Goal: Information Seeking & Learning: Learn about a topic

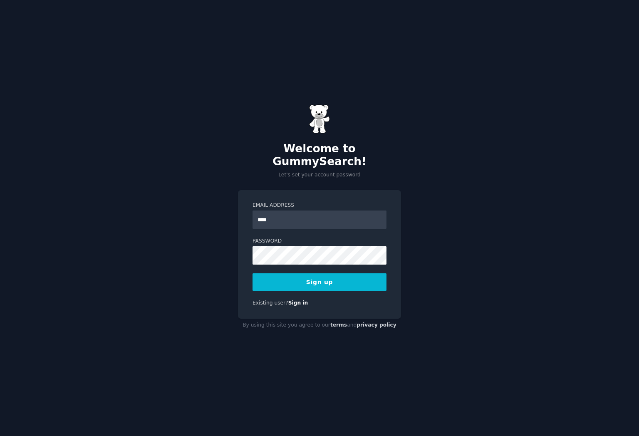
type input "**********"
click at [280, 275] on button "Sign up" at bounding box center [320, 281] width 134 height 17
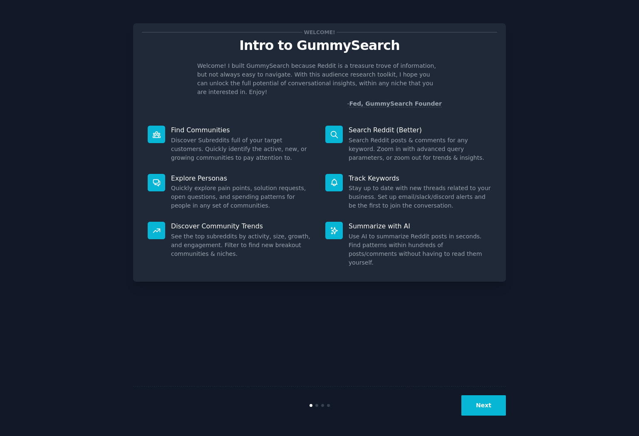
click at [489, 407] on button "Next" at bounding box center [484, 405] width 45 height 20
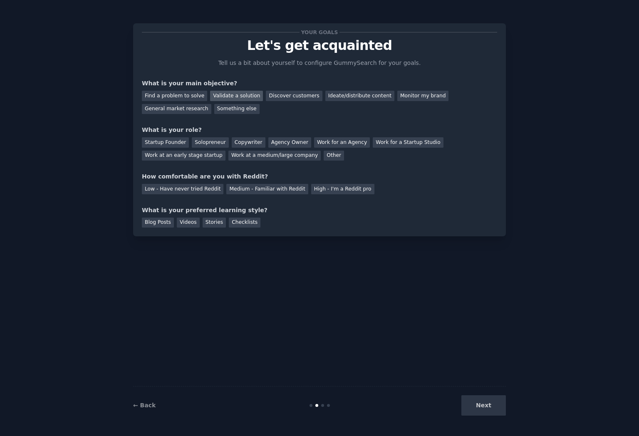
click at [242, 95] on div "Validate a solution" at bounding box center [236, 96] width 53 height 10
click at [184, 139] on div "Startup Founder" at bounding box center [165, 142] width 47 height 10
click at [271, 191] on div "Medium - Familiar with Reddit" at bounding box center [267, 189] width 82 height 10
click at [191, 224] on div "Videos" at bounding box center [188, 223] width 23 height 10
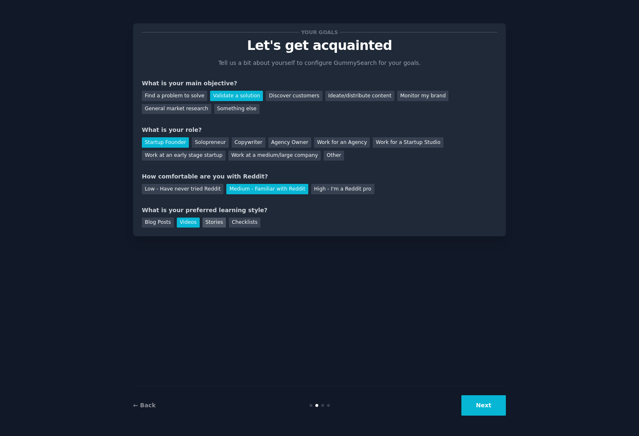
click at [208, 224] on div "Stories" at bounding box center [214, 223] width 23 height 10
click at [239, 224] on div "Checklists" at bounding box center [245, 223] width 32 height 10
click at [184, 221] on div "Videos" at bounding box center [188, 223] width 23 height 10
click at [482, 406] on button "Next" at bounding box center [484, 405] width 45 height 20
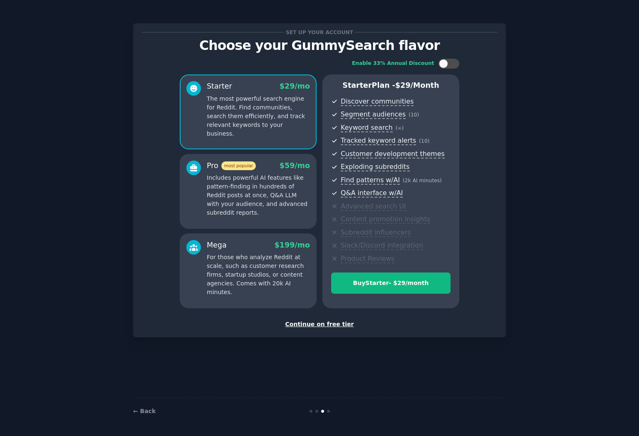
click at [318, 327] on div "Continue on free tier" at bounding box center [319, 324] width 355 height 9
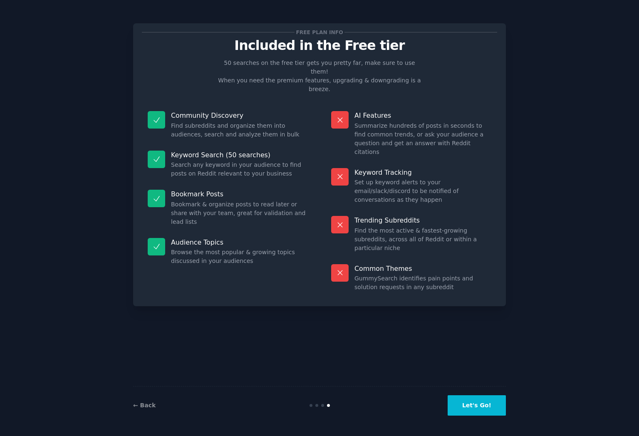
click at [476, 403] on button "Let's Go!" at bounding box center [477, 405] width 58 height 20
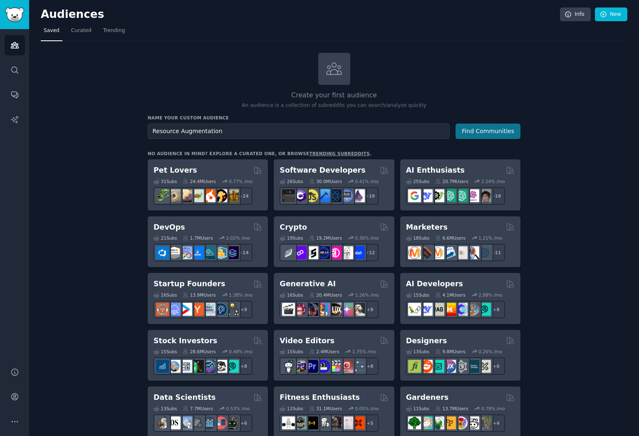
type input "Resource Augmentation"
click at [479, 132] on button "Find Communities" at bounding box center [488, 131] width 65 height 15
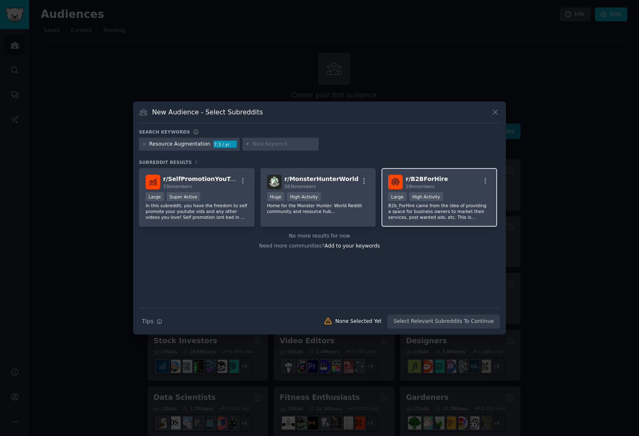
click at [447, 216] on p "B2b_ForHire came from the idea of providing a space for business owners to mark…" at bounding box center [439, 211] width 102 height 17
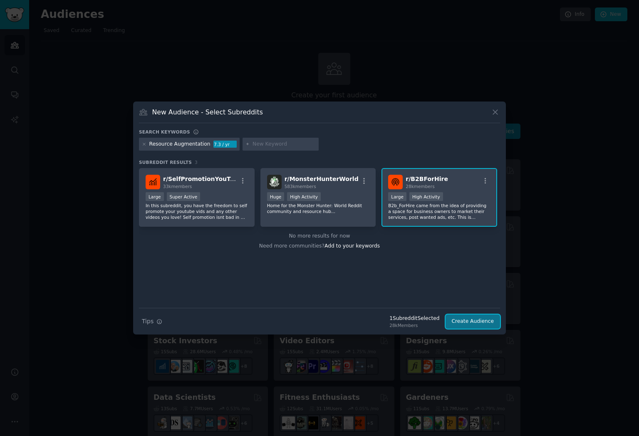
click at [466, 323] on button "Create Audience" at bounding box center [473, 322] width 55 height 14
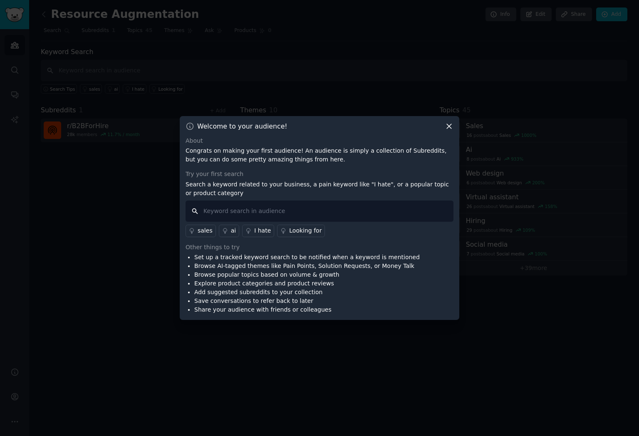
click at [299, 209] on input "text" at bounding box center [320, 211] width 268 height 21
type input "developer"
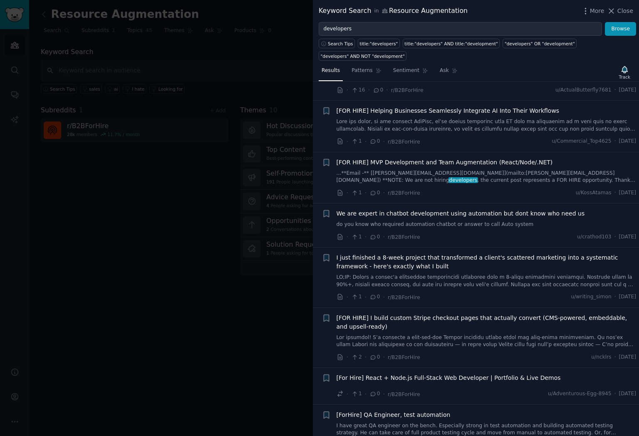
scroll to position [46, 0]
click at [469, 162] on span "[FOR HIRE] MVP Development and Team Augmentation (React/Node/.NET)" at bounding box center [445, 161] width 216 height 9
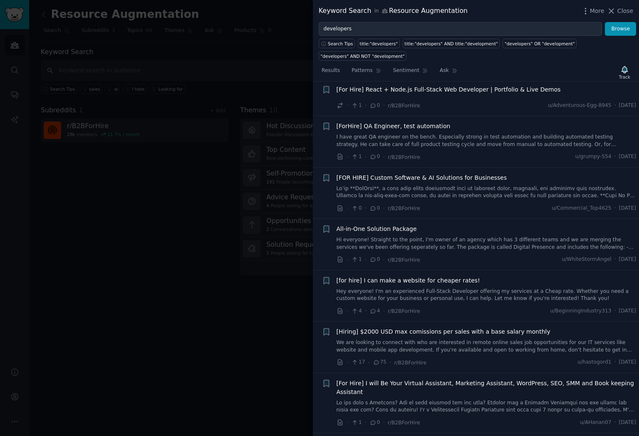
scroll to position [608, 0]
click at [445, 236] on link "Hi everyone! Straight to the point, I'm owner of an agency which has 3 differen…" at bounding box center [487, 243] width 300 height 15
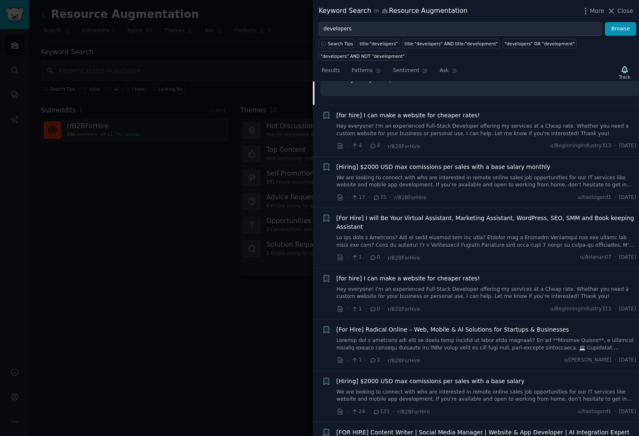
scroll to position [684, 0]
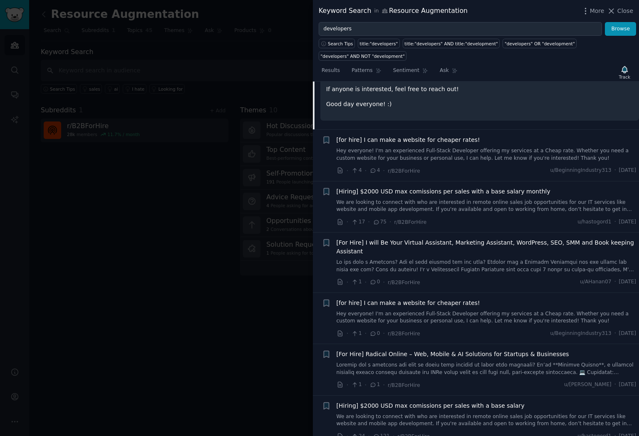
click at [487, 199] on link "We are looking to connect with who are interested in remote online sales job op…" at bounding box center [487, 206] width 300 height 15
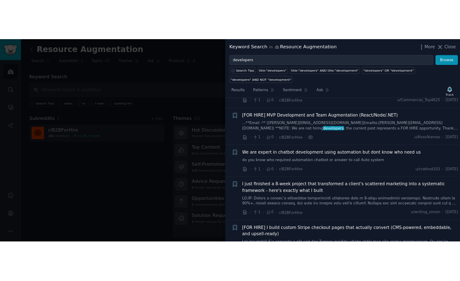
scroll to position [102, 0]
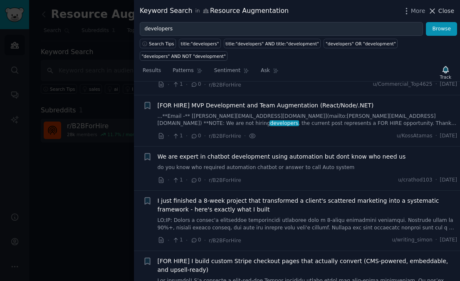
click at [434, 10] on icon at bounding box center [433, 11] width 5 height 5
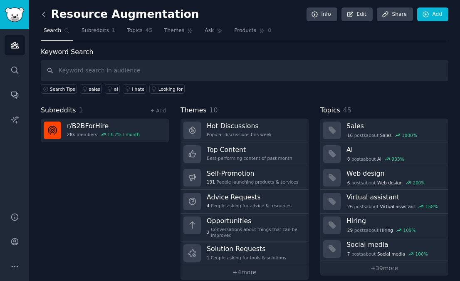
click at [43, 16] on icon at bounding box center [44, 14] width 9 height 9
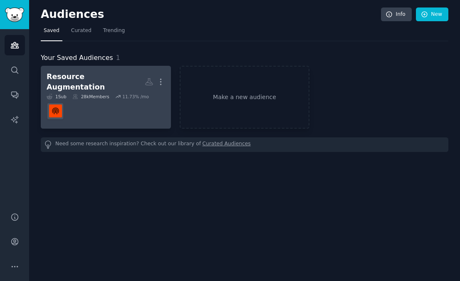
click at [76, 107] on dd at bounding box center [106, 110] width 119 height 23
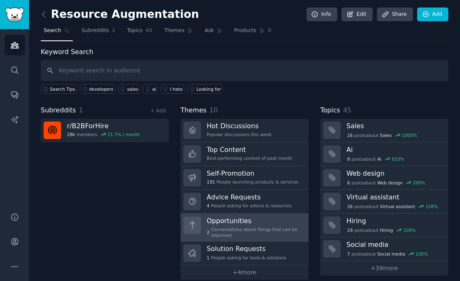
scroll to position [10, 0]
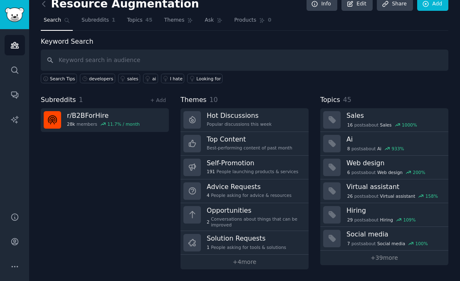
click at [130, 5] on h2 "Resource Augmentation" at bounding box center [120, 4] width 158 height 13
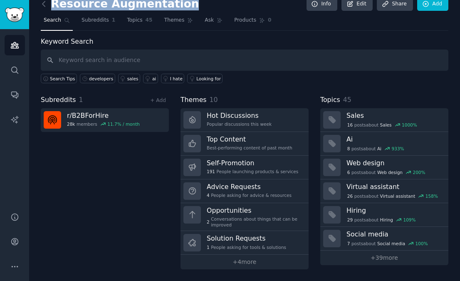
click at [130, 5] on h2 "Resource Augmentation" at bounding box center [120, 4] width 158 height 13
click at [141, 5] on h2 "Resource Augmentation" at bounding box center [120, 4] width 158 height 13
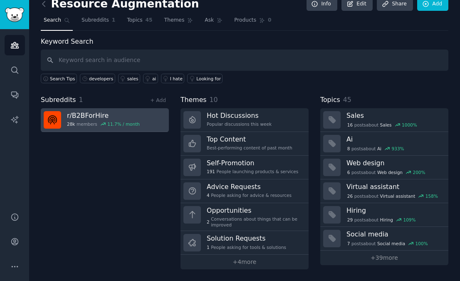
click at [91, 116] on h3 "r/ B2BForHire" at bounding box center [103, 115] width 73 height 9
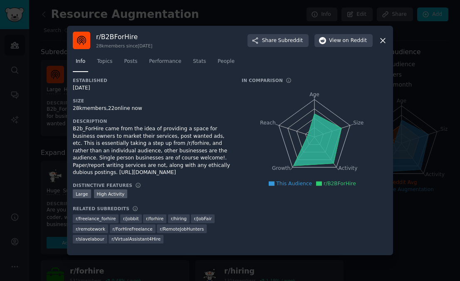
click at [383, 36] on icon at bounding box center [383, 40] width 9 height 9
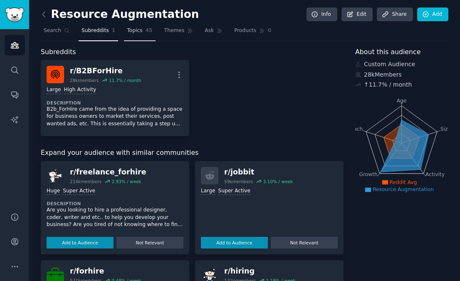
click at [146, 30] on span "45" at bounding box center [149, 30] width 7 height 7
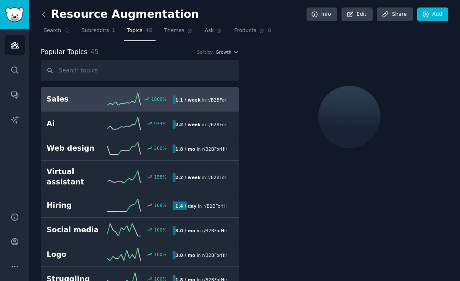
click at [47, 14] on icon at bounding box center [44, 14] width 9 height 9
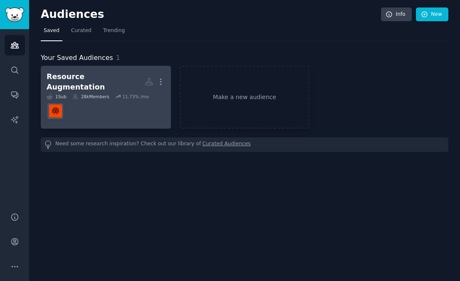
click at [109, 107] on dd at bounding box center [106, 110] width 119 height 23
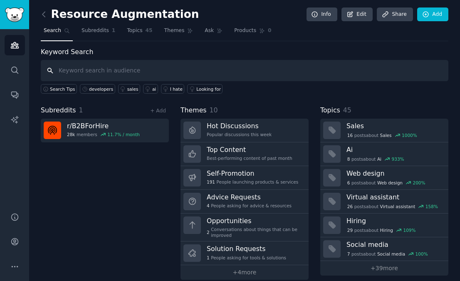
click at [97, 67] on input "text" at bounding box center [245, 70] width 408 height 21
type input "developers"
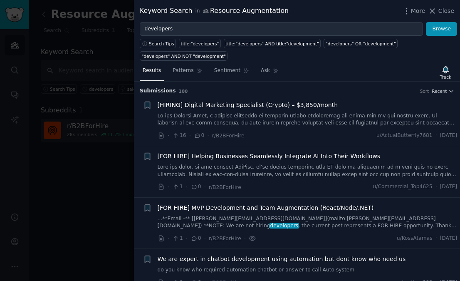
click at [253, 159] on span "[FOR HIRE] Helping Businesses Seamlessly Integrate AI Into Their Workflows" at bounding box center [269, 156] width 223 height 9
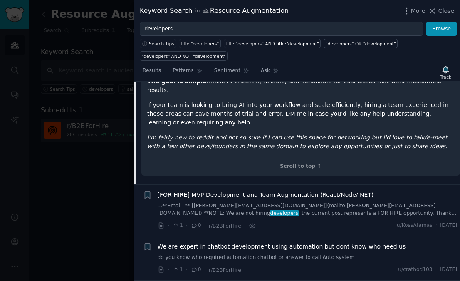
scroll to position [258, 0]
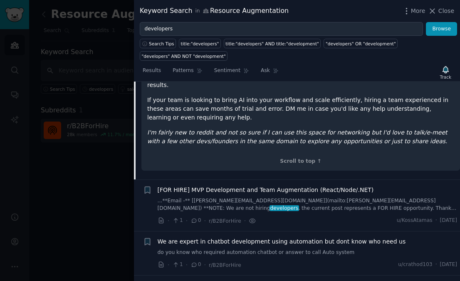
click at [266, 186] on span "[FOR HIRE] MVP Development and Team Augmentation (React/Node/.NET)" at bounding box center [266, 190] width 216 height 9
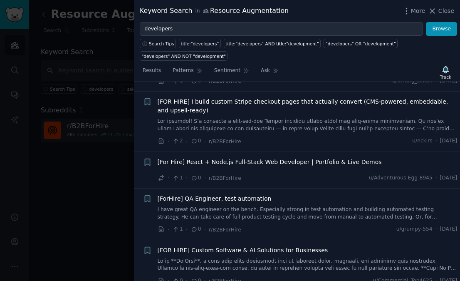
scroll to position [548, 0]
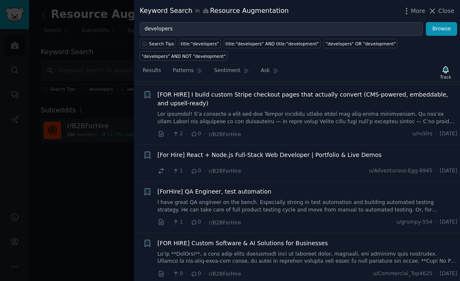
click at [254, 188] on div "[ForHire] QA Engineer, test automation I have great QA engineer on the bench. E…" at bounding box center [308, 200] width 300 height 26
click at [252, 187] on span "[ForHire] QA Engineer, test automation" at bounding box center [215, 191] width 114 height 9
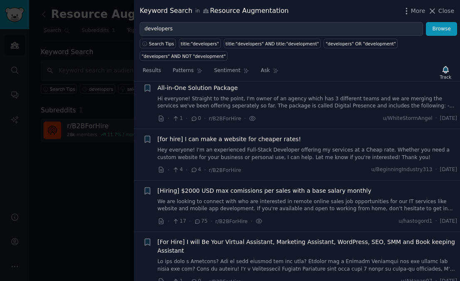
scroll to position [665, 0]
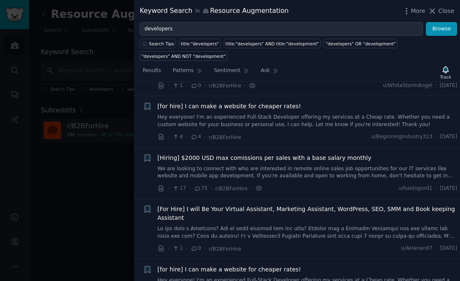
click at [251, 154] on span "[Hiring] $2000 USD max comissions per sales with a base salary monthly" at bounding box center [265, 158] width 214 height 9
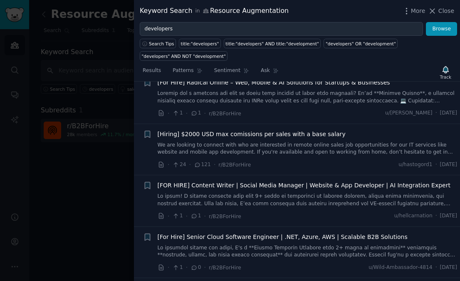
scroll to position [907, 0]
click at [265, 130] on span "[Hiring] $2000 USD max comissions per sales with a base salary" at bounding box center [252, 133] width 188 height 9
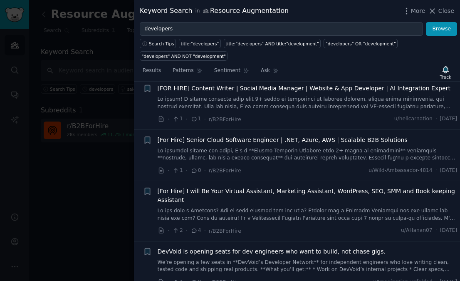
scroll to position [998, 0]
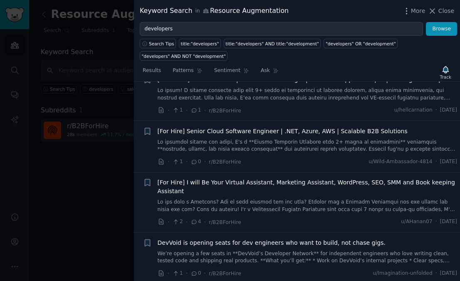
click at [95, 89] on div at bounding box center [230, 140] width 460 height 281
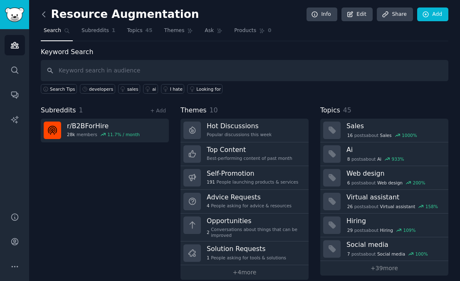
click at [42, 12] on icon at bounding box center [44, 14] width 9 height 9
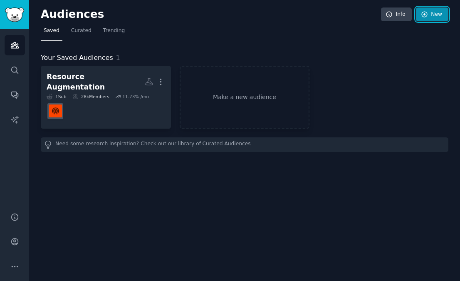
click at [422, 16] on icon at bounding box center [424, 14] width 7 height 7
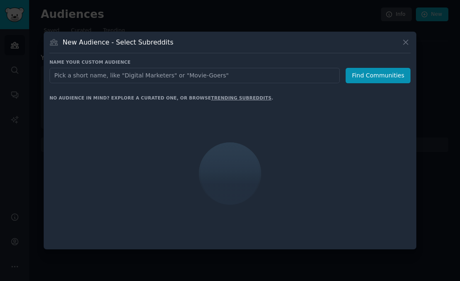
click at [212, 79] on input "text" at bounding box center [195, 75] width 291 height 15
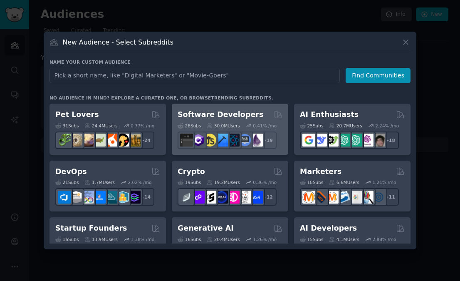
click at [238, 115] on h2 "Software Developers" at bounding box center [221, 114] width 86 height 10
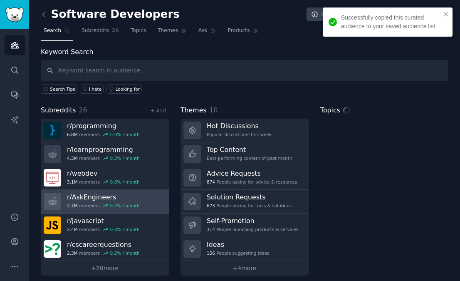
scroll to position [6, 0]
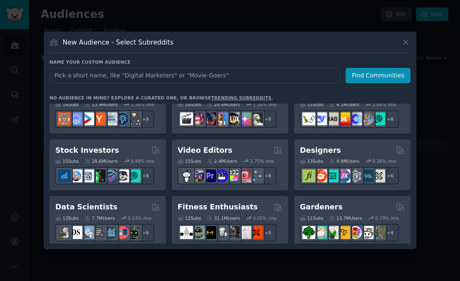
scroll to position [135, 0]
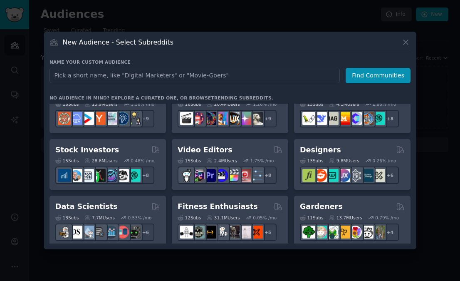
click at [24, 121] on div at bounding box center [230, 140] width 460 height 281
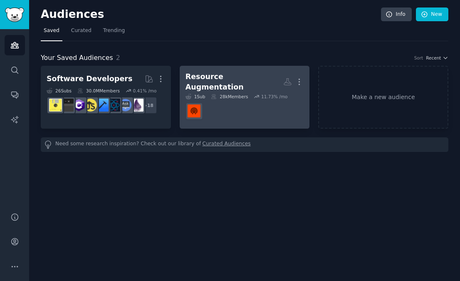
click at [241, 72] on h2 "Resource Augmentation More" at bounding box center [245, 82] width 119 height 20
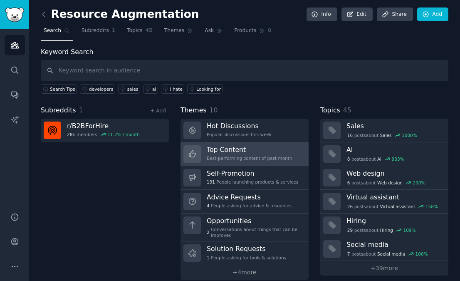
scroll to position [10, 0]
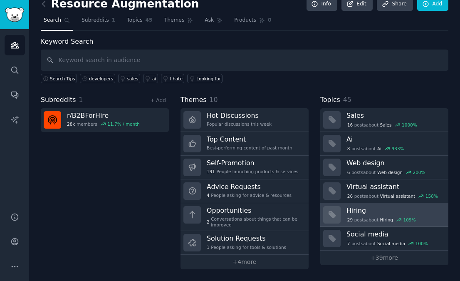
click at [390, 216] on div "29 post s about Hiring 109 %" at bounding box center [382, 219] width 70 height 7
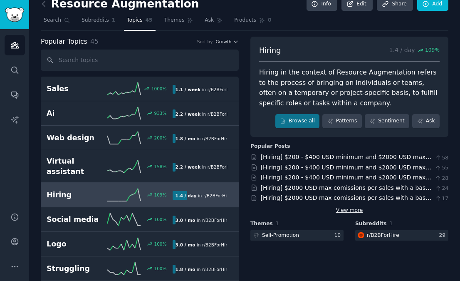
click at [350, 209] on link "View more" at bounding box center [349, 210] width 27 height 7
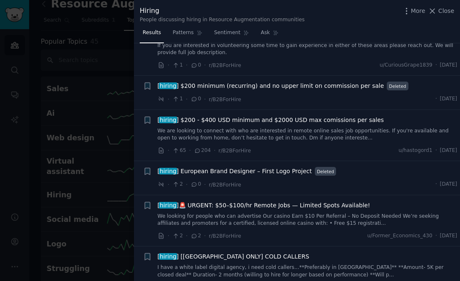
scroll to position [845, 0]
click at [302, 208] on span "[ hiring ]🚨 URGENT: $50–$100/hr Remote Jobs — Limited Spots Available!" at bounding box center [264, 205] width 213 height 9
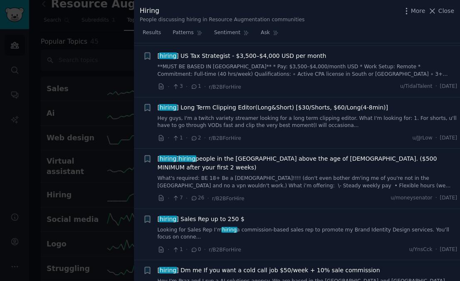
scroll to position [1557, 0]
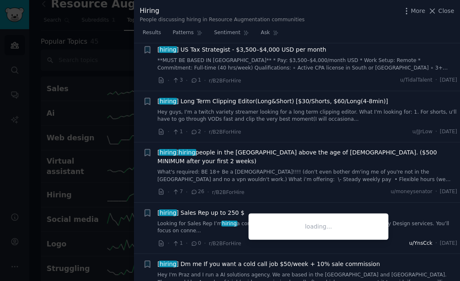
click at [410, 240] on span "u/YnsCck" at bounding box center [421, 243] width 23 height 7
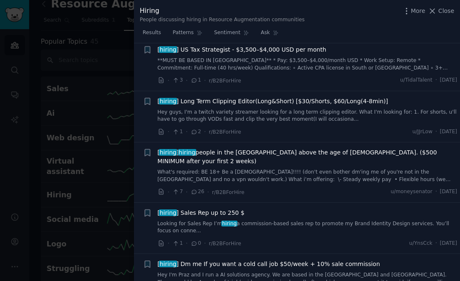
click at [320, 220] on link "Looking for Sales Rep I’m hiring a commission-based sales rep to promote my Bra…" at bounding box center [308, 227] width 300 height 15
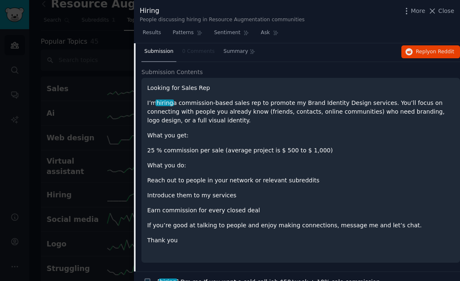
scroll to position [1585, 0]
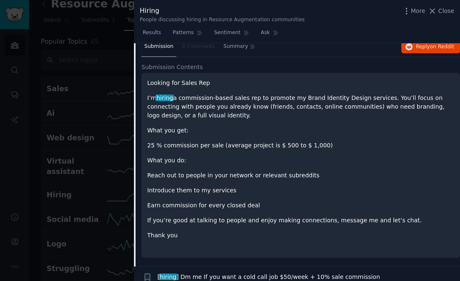
click at [202, 79] on p "Looking for Sales Rep" at bounding box center [300, 83] width 307 height 9
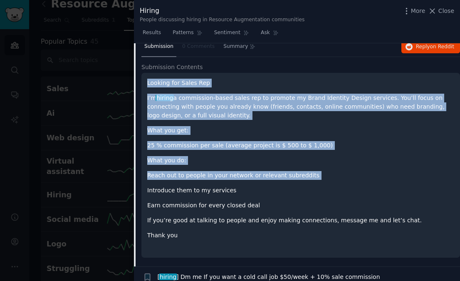
drag, startPoint x: 202, startPoint y: 63, endPoint x: 240, endPoint y: 154, distance: 98.5
click at [240, 154] on div "Looking for Sales Rep I’m hiring a commission-based sales rep to promote my Bra…" at bounding box center [300, 159] width 307 height 161
click at [240, 171] on p "Reach out to people in your network or relevant subreddits" at bounding box center [300, 175] width 307 height 9
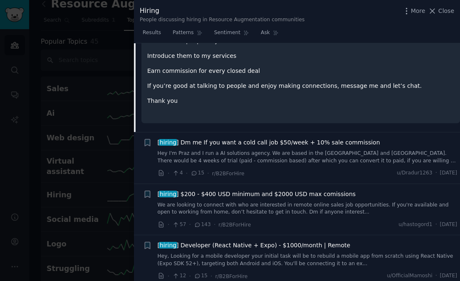
scroll to position [1729, 0]
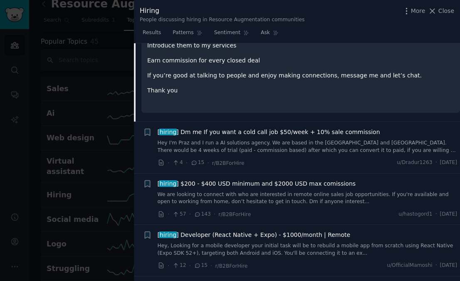
click at [74, 142] on div at bounding box center [230, 140] width 460 height 281
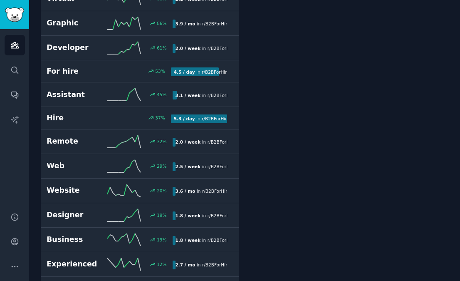
scroll to position [488, 0]
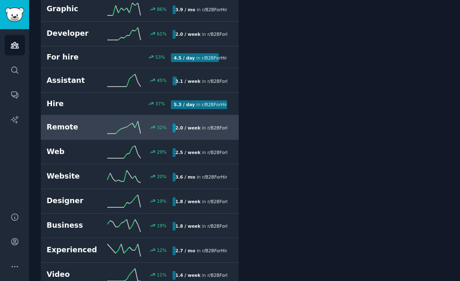
click at [97, 115] on link "Remote 32 % 2.0 / week in r/ B2BForHire" at bounding box center [140, 127] width 198 height 25
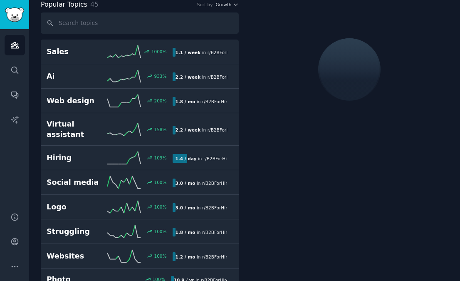
scroll to position [47, 0]
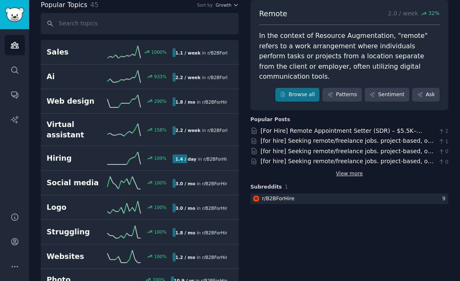
click at [348, 170] on link "View more" at bounding box center [349, 173] width 27 height 7
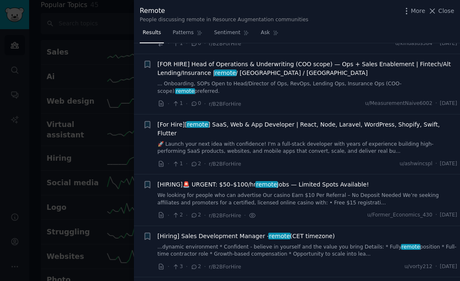
scroll to position [202, 0]
click at [93, 157] on div at bounding box center [230, 140] width 460 height 281
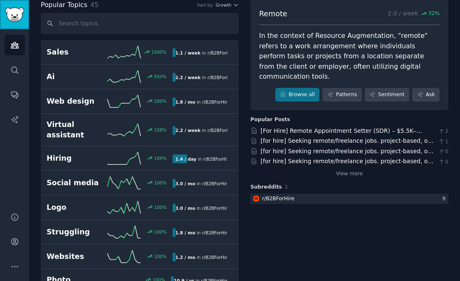
click at [7, 12] on img "Sidebar" at bounding box center [14, 14] width 19 height 15
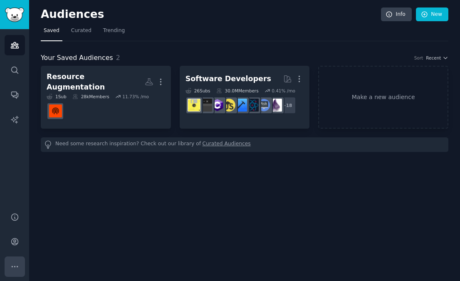
click at [13, 271] on icon "Sidebar" at bounding box center [14, 266] width 9 height 9
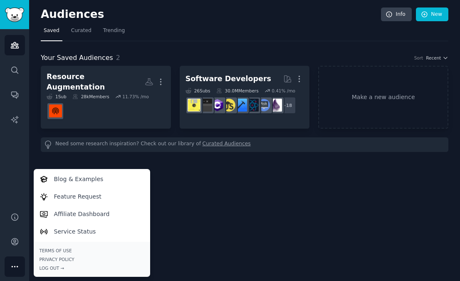
click at [13, 271] on icon "Sidebar" at bounding box center [14, 266] width 9 height 9
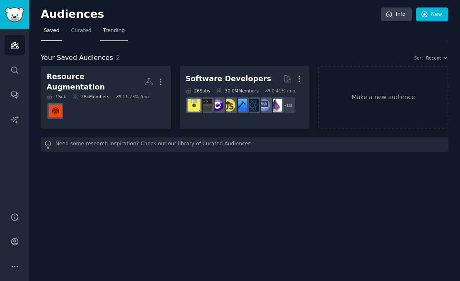
click at [110, 29] on span "Trending" at bounding box center [114, 30] width 22 height 7
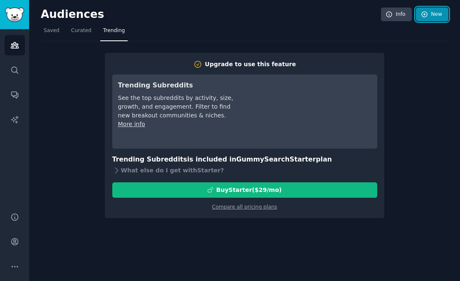
click at [435, 11] on link "New" at bounding box center [432, 14] width 32 height 14
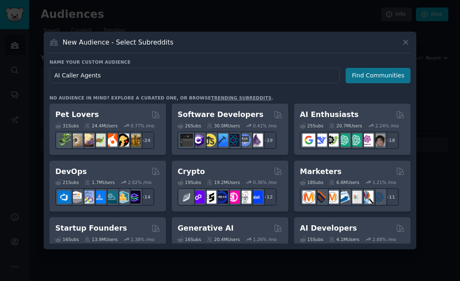
type input "AI Caller Agents"
click at [402, 78] on button "Find Communities" at bounding box center [378, 75] width 65 height 15
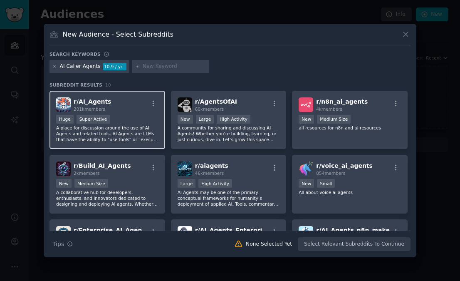
click at [72, 135] on p "A place for discussion around the use of AI Agents and related tools. AI Agents…" at bounding box center [107, 133] width 102 height 17
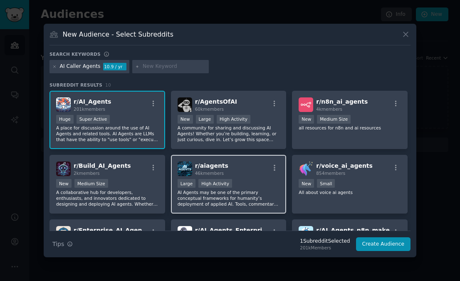
click at [241, 193] on p "AI Agents may be one of the primary conceptual frameworks for humanity’s deploy…" at bounding box center [229, 197] width 102 height 17
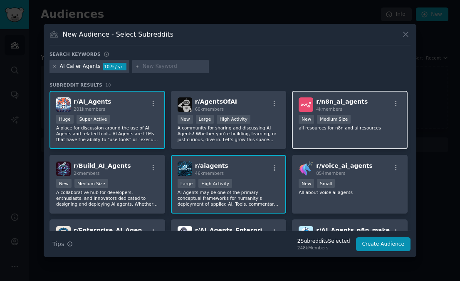
click at [338, 131] on div "r/ n8n_ai_agents 4k members New Medium Size all resources for n8n and ai resour…" at bounding box center [350, 120] width 116 height 59
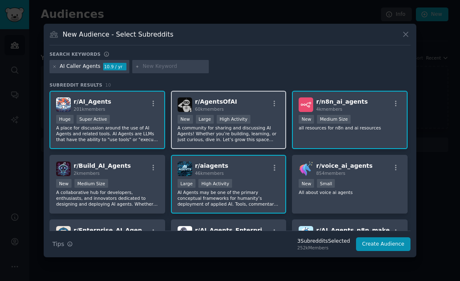
click at [195, 137] on p "A community for sharing and discussing AI Agents! Whether you’re building, lear…" at bounding box center [229, 133] width 102 height 17
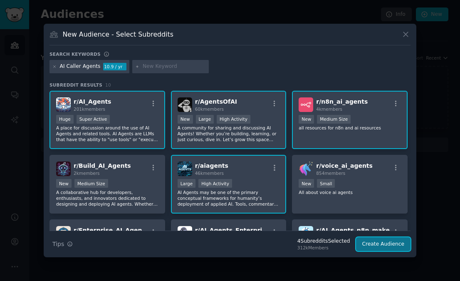
click at [390, 248] on button "Create Audience" at bounding box center [383, 244] width 55 height 14
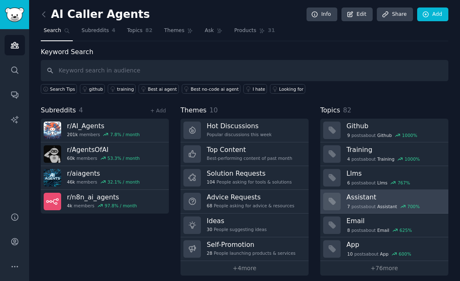
scroll to position [6, 0]
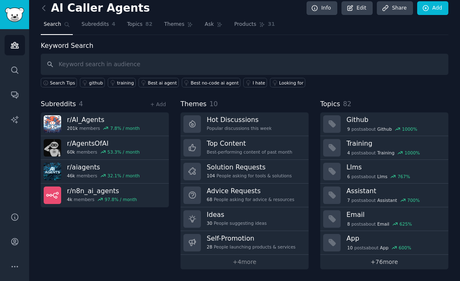
click at [373, 263] on link "+ 76 more" at bounding box center [384, 262] width 128 height 15
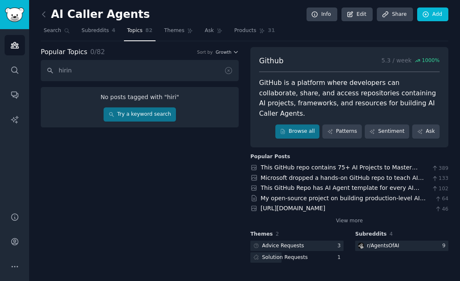
type input "hiring"
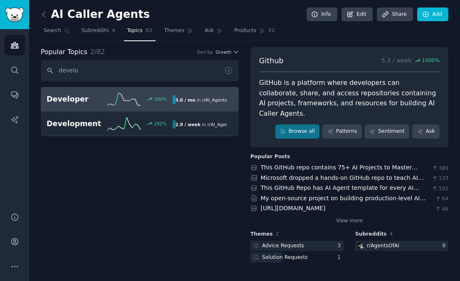
click at [77, 94] on h2 "Developer" at bounding box center [77, 99] width 61 height 10
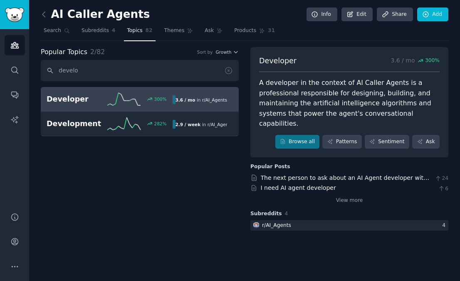
click at [354, 194] on div "View more" at bounding box center [350, 199] width 198 height 10
click at [353, 197] on link "View more" at bounding box center [349, 200] width 27 height 7
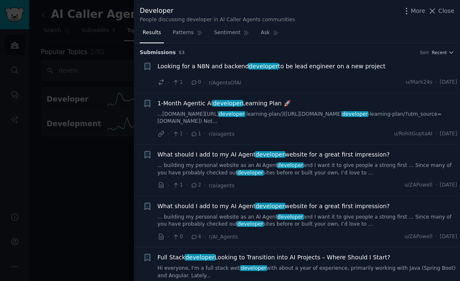
click at [440, 82] on span "Thu 28/08/2025" at bounding box center [448, 82] width 17 height 7
click at [440, 83] on span "Thu 28/08/2025" at bounding box center [448, 82] width 17 height 7
click at [283, 61] on li "+ Looking for a N8N and backend developer to be lead engineer on a new project …" at bounding box center [297, 74] width 326 height 37
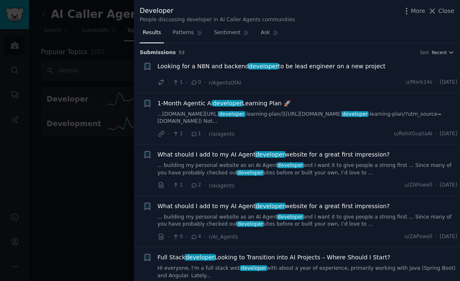
click at [283, 64] on span "Looking for a N8N and backend developer to be lead engineer on a new project" at bounding box center [272, 66] width 228 height 9
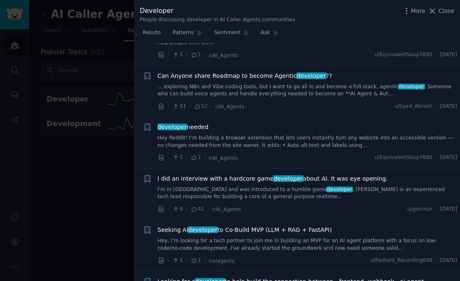
scroll to position [700, 0]
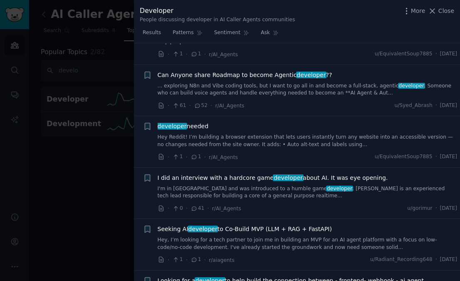
click at [107, 84] on div at bounding box center [230, 140] width 460 height 281
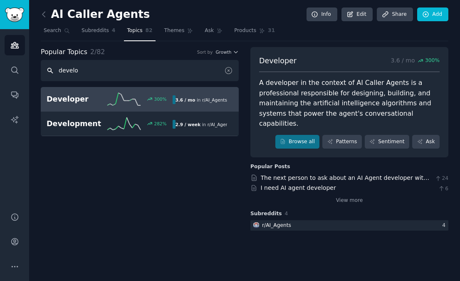
click at [87, 70] on input "develo" at bounding box center [140, 70] width 198 height 21
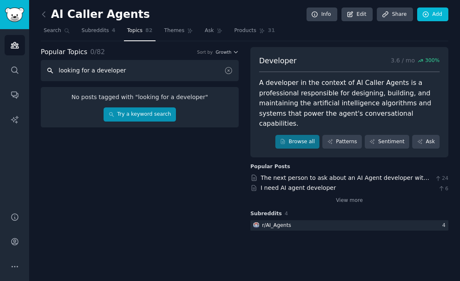
type input "looking for a developer"
click at [136, 115] on link "Try a keyword search" at bounding box center [140, 114] width 72 height 14
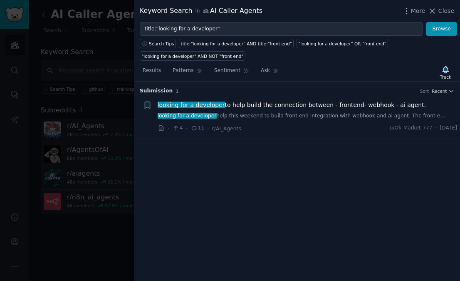
click at [288, 107] on span "looking for a developer to help build the connection between - frontend- webhoo…" at bounding box center [292, 105] width 269 height 9
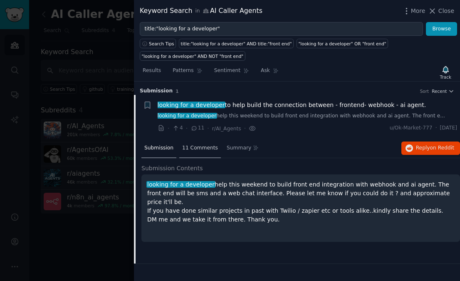
click at [198, 145] on span "11 Comments" at bounding box center [200, 147] width 36 height 7
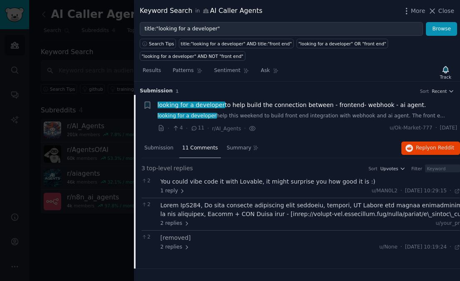
click at [235, 212] on div at bounding box center [357, 209] width 392 height 17
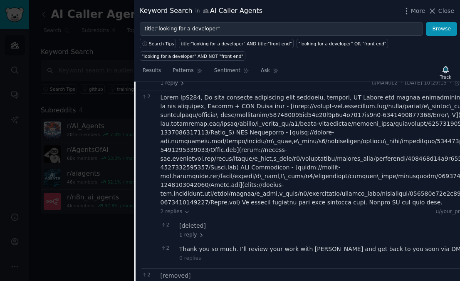
scroll to position [147, 0]
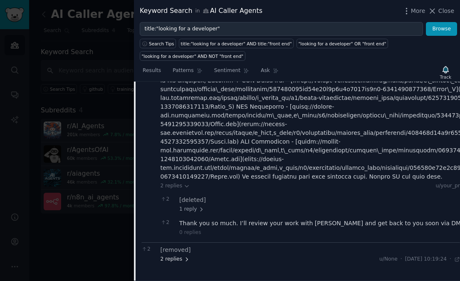
click at [175, 256] on span "2 replies" at bounding box center [175, 259] width 29 height 7
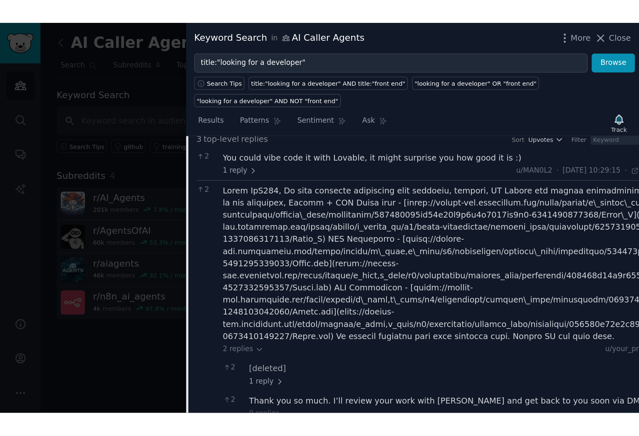
scroll to position [0, 0]
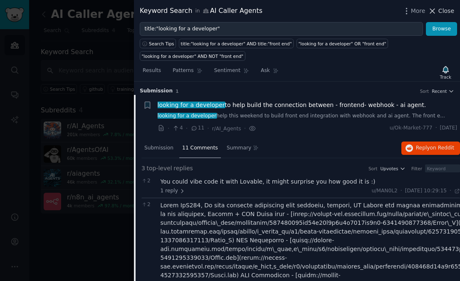
click at [452, 13] on span "Close" at bounding box center [447, 11] width 16 height 9
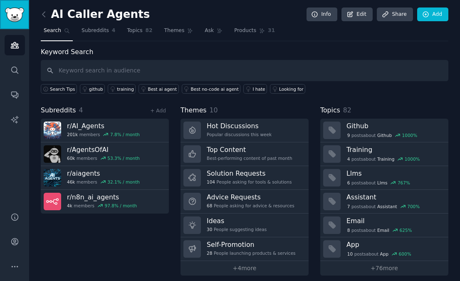
click at [5, 17] on img "Sidebar" at bounding box center [14, 14] width 19 height 15
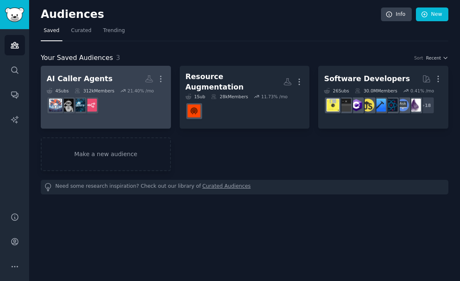
click at [107, 109] on dd at bounding box center [106, 105] width 119 height 23
